Goal: Navigation & Orientation: Find specific page/section

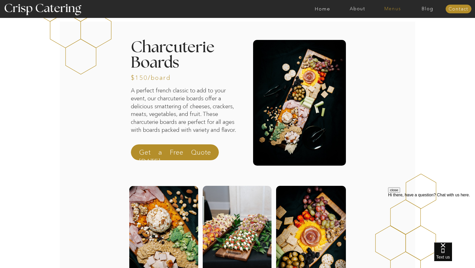
click at [387, 9] on nav "Menus" at bounding box center [392, 8] width 35 height 5
click at [389, 31] on nav "Winter (Sep-Feb)" at bounding box center [392, 30] width 42 height 5
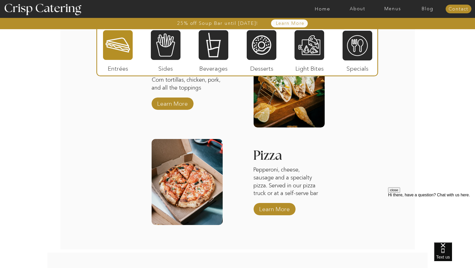
scroll to position [782, 0]
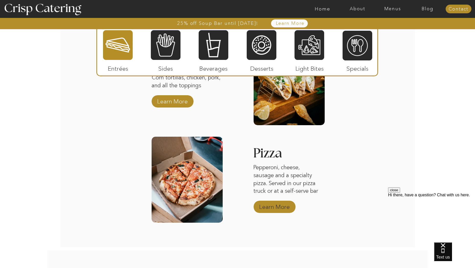
click at [268, 207] on p "Learn More" at bounding box center [275, 205] width 34 height 15
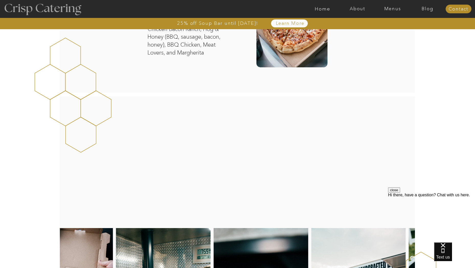
scroll to position [574, 0]
